Goal: Transaction & Acquisition: Purchase product/service

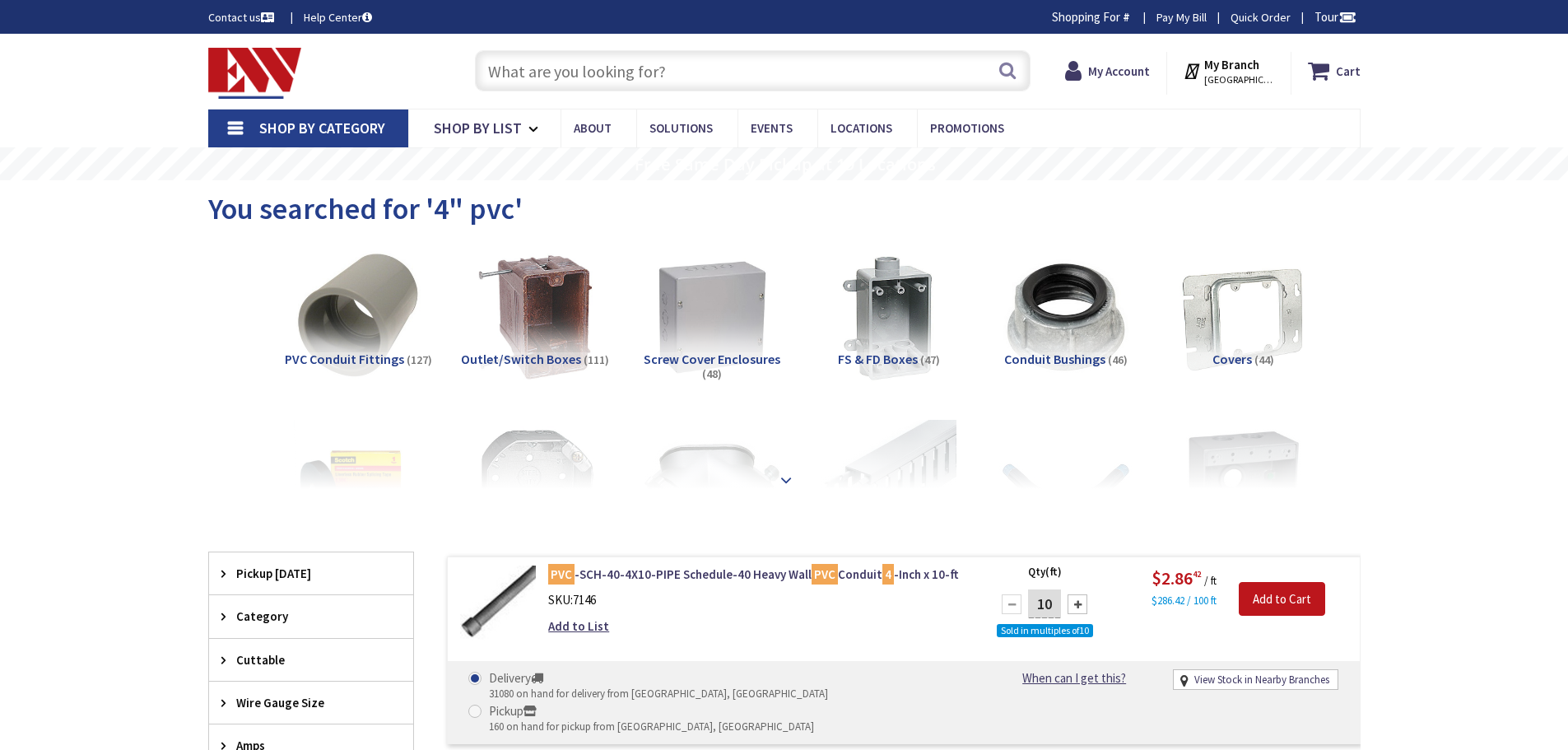
type input "[STREET_ADDRESS]"
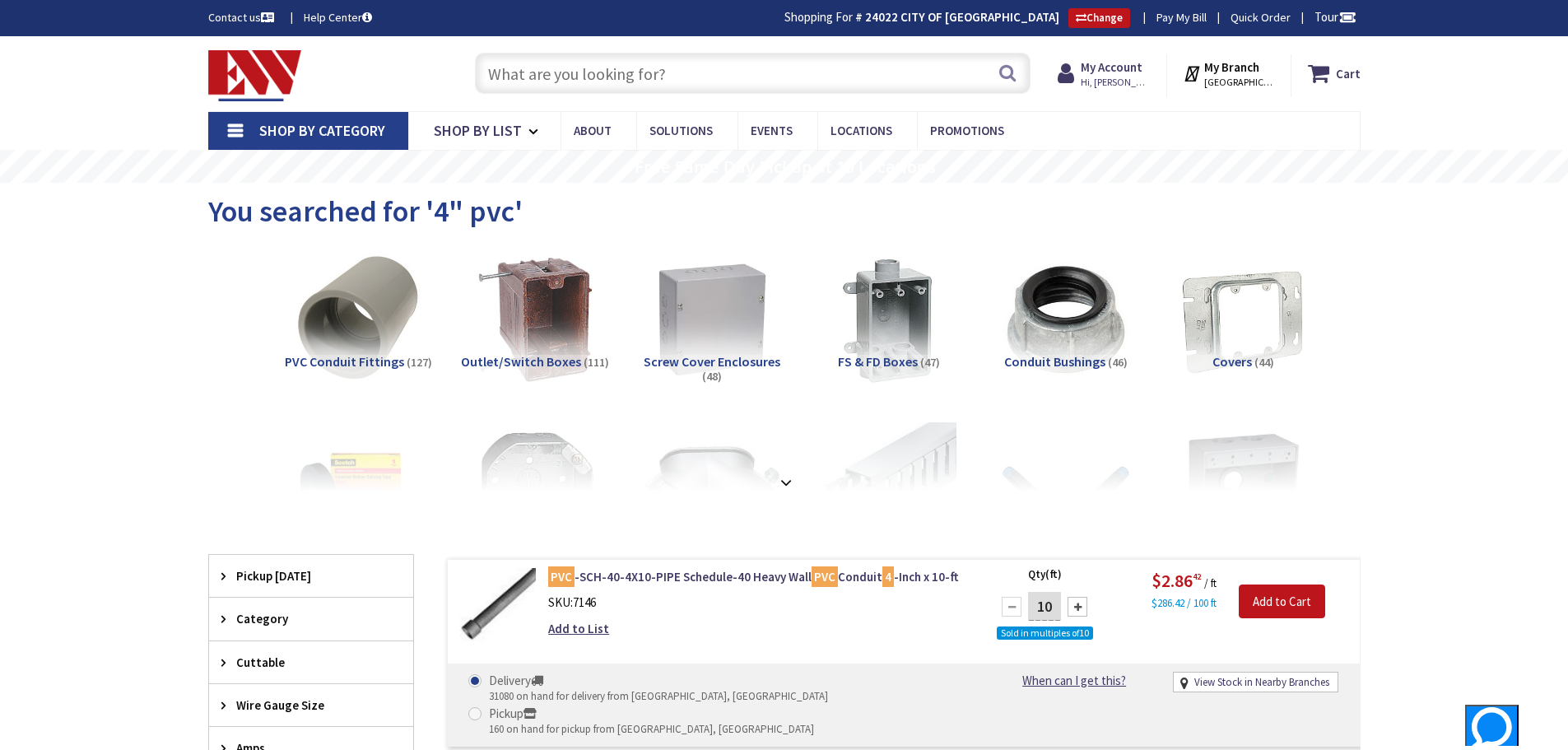
click at [523, 79] on input "text" at bounding box center [753, 72] width 556 height 41
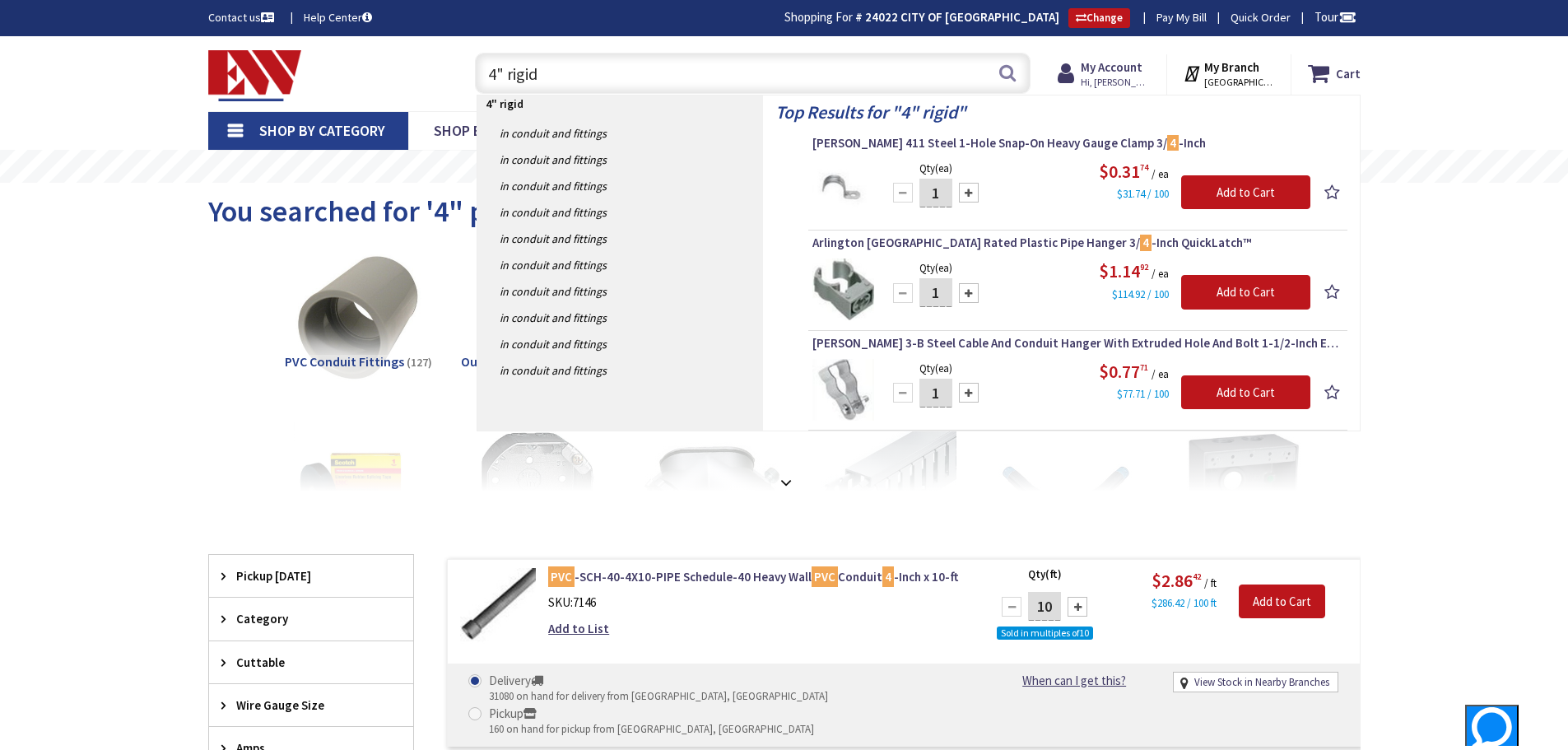
drag, startPoint x: 550, startPoint y: 74, endPoint x: 388, endPoint y: 72, distance: 162.0
click at [388, 72] on div "Toggle Nav 4" rigid 4" rigid Search Cart My Cart Close" at bounding box center [784, 73] width 1177 height 56
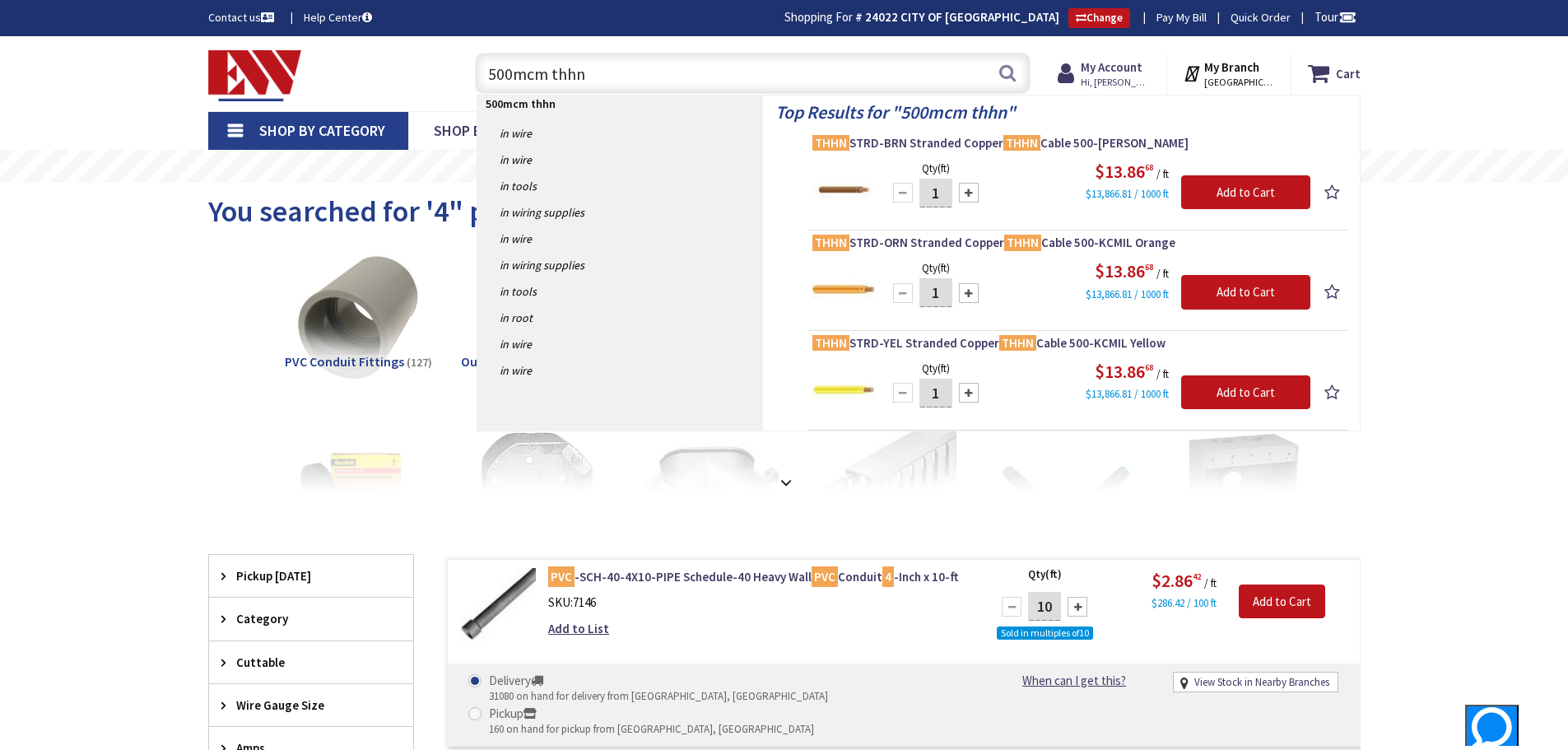
type input "500mcm thhn"
